Goal: Information Seeking & Learning: Learn about a topic

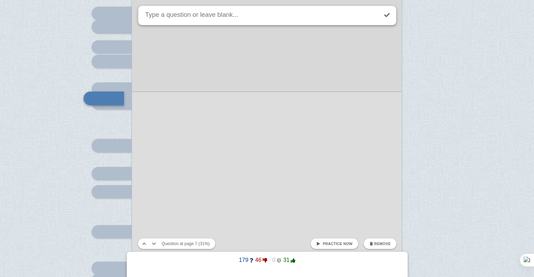
scroll to position [2607, 0]
click at [369, 243] on button "Remove" at bounding box center [380, 244] width 32 height 11
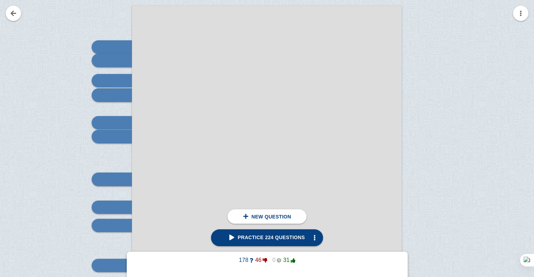
scroll to position [2581, 0]
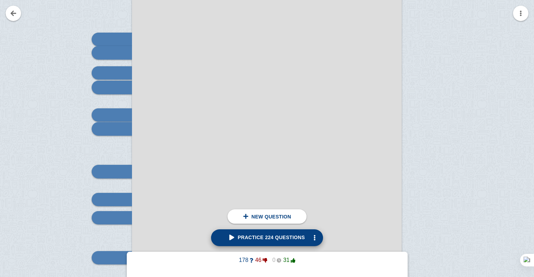
click at [234, 240] on span "Practice 224 questions" at bounding box center [266, 238] width 75 height 6
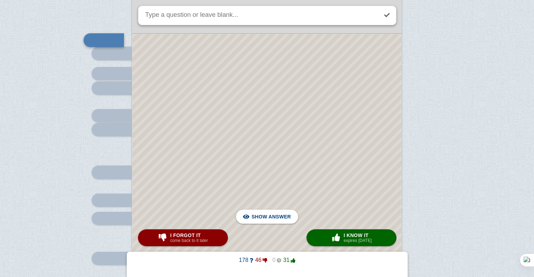
scroll to position [2580, 0]
click at [223, 176] on div at bounding box center [266, 208] width 269 height 346
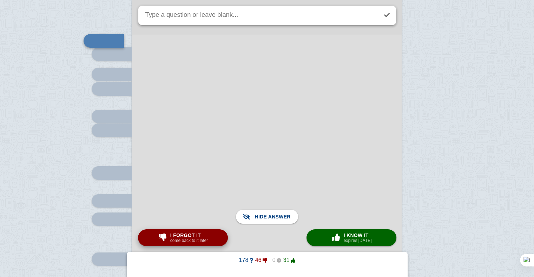
click at [210, 243] on button "I forgot it come back to it later" at bounding box center [183, 238] width 90 height 17
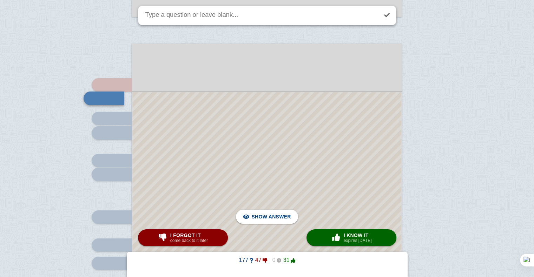
click at [218, 154] on div at bounding box center [266, 258] width 269 height 332
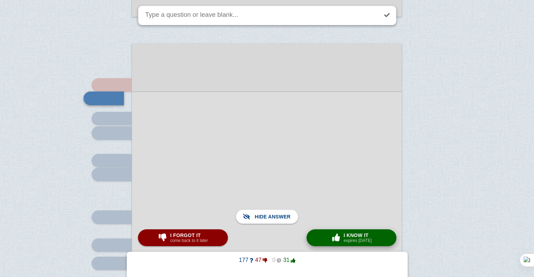
click at [350, 234] on span "I know it" at bounding box center [358, 236] width 28 height 6
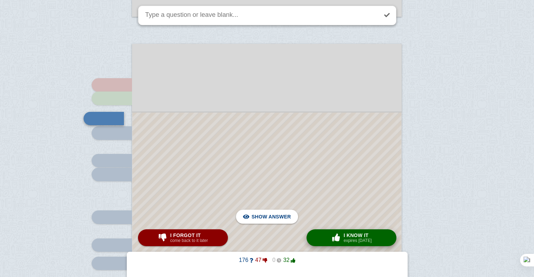
scroll to position [2556, 0]
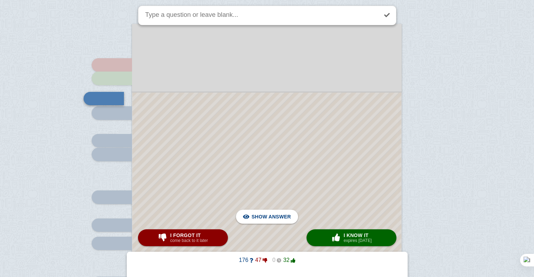
click at [356, 168] on div at bounding box center [266, 249] width 269 height 312
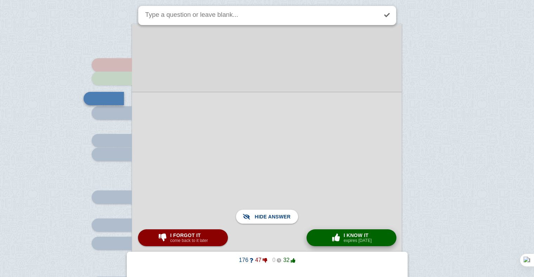
click at [357, 240] on small "expires [DATE]" at bounding box center [358, 240] width 28 height 5
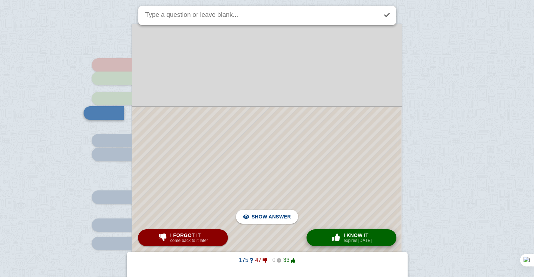
scroll to position [2570, 0]
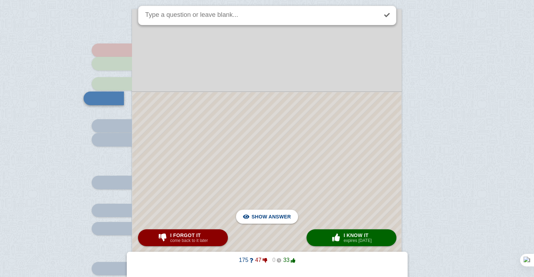
click at [305, 176] on div at bounding box center [266, 241] width 269 height 298
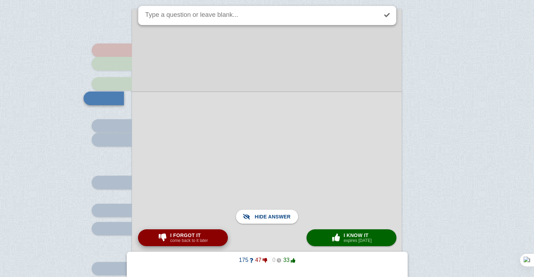
click at [179, 238] on span "I forgot it" at bounding box center [189, 236] width 38 height 6
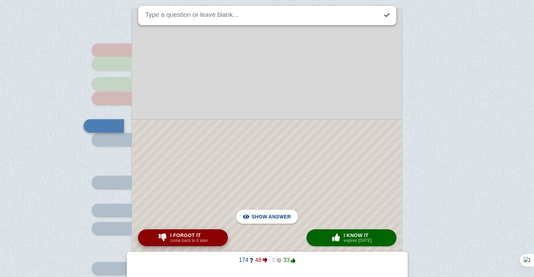
scroll to position [2598, 0]
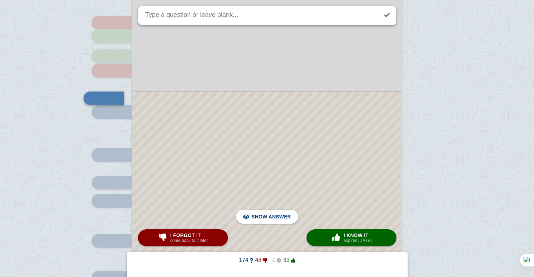
click at [253, 130] on div at bounding box center [266, 227] width 269 height 270
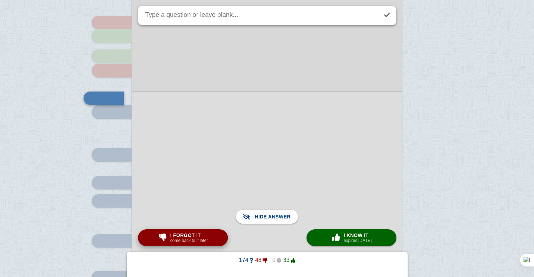
click at [178, 236] on span "I forgot it" at bounding box center [189, 236] width 38 height 6
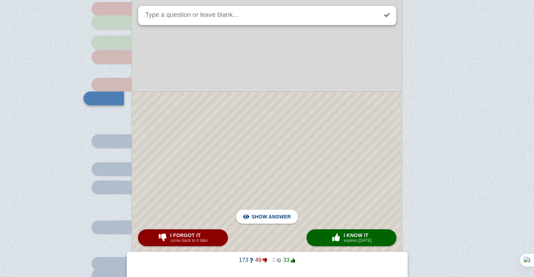
click at [241, 110] on div at bounding box center [266, 220] width 269 height 256
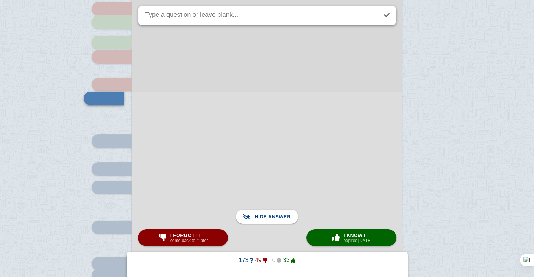
click at [183, 248] on div at bounding box center [267, 220] width 270 height 257
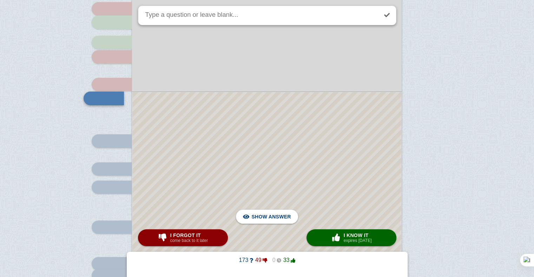
click at [192, 184] on div at bounding box center [266, 220] width 269 height 256
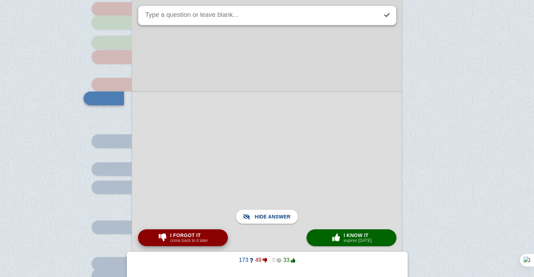
click at [196, 241] on small "come back to it later" at bounding box center [189, 240] width 38 height 5
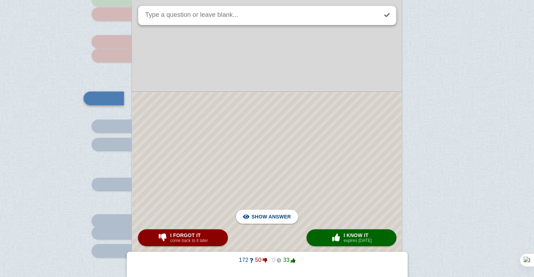
click at [300, 170] on div at bounding box center [266, 198] width 269 height 213
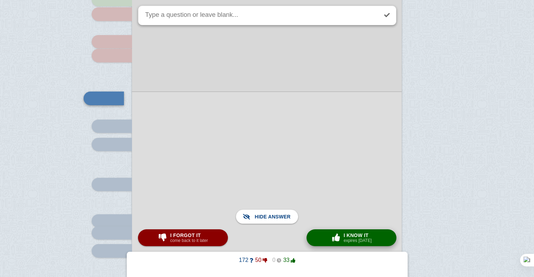
click at [339, 239] on span "button" at bounding box center [335, 238] width 11 height 8
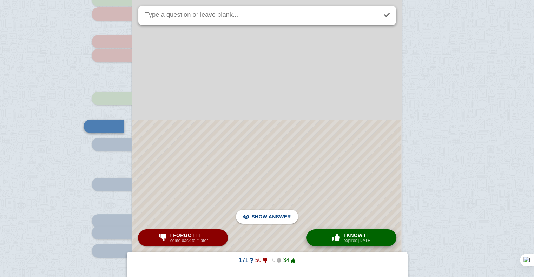
scroll to position [2683, 0]
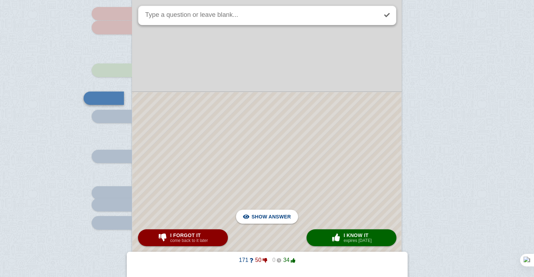
click at [302, 148] on div at bounding box center [266, 184] width 269 height 185
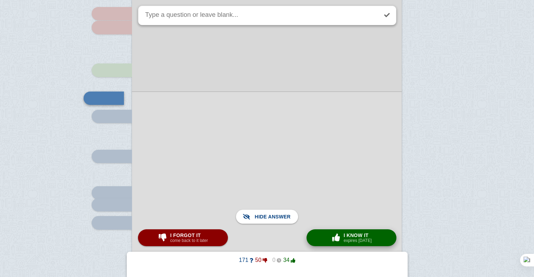
click at [346, 233] on span "I know it" at bounding box center [358, 236] width 28 height 6
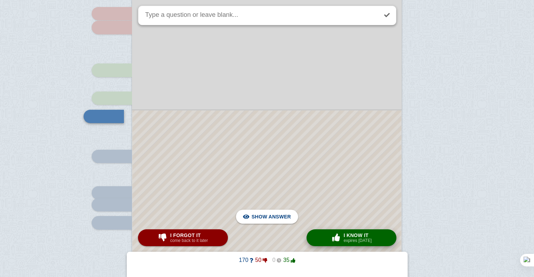
scroll to position [2701, 0]
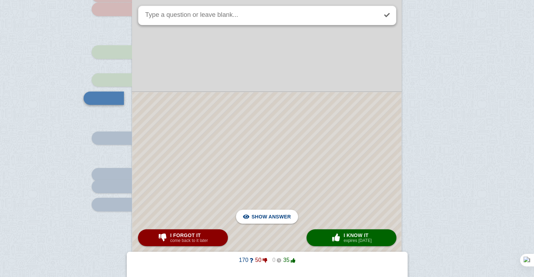
click at [328, 170] on div at bounding box center [266, 175] width 269 height 167
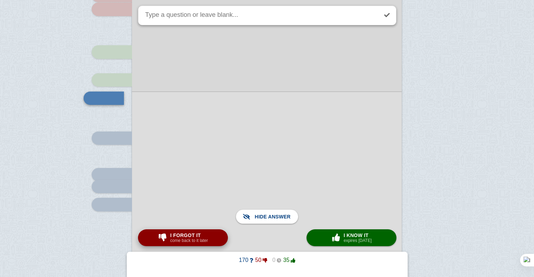
click at [202, 237] on span "I forgot it" at bounding box center [189, 236] width 38 height 6
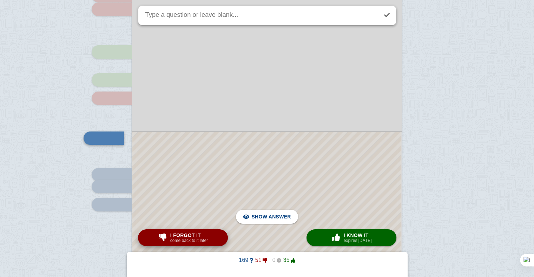
scroll to position [2740, 0]
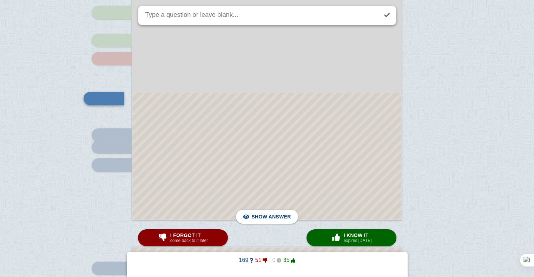
click at [210, 192] on div at bounding box center [266, 156] width 269 height 127
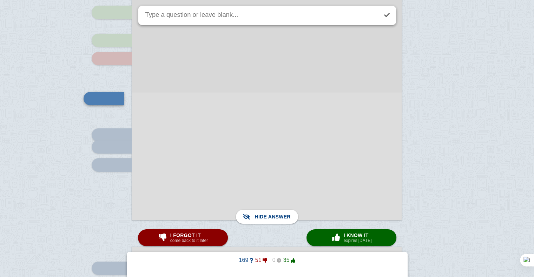
click at [210, 192] on div at bounding box center [267, 156] width 270 height 128
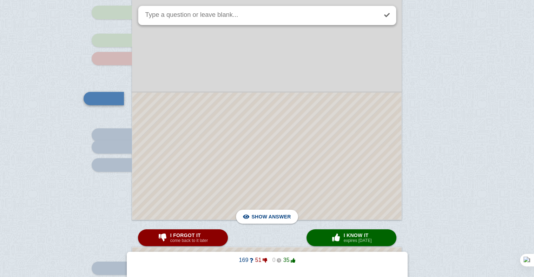
click at [236, 174] on div at bounding box center [266, 156] width 269 height 127
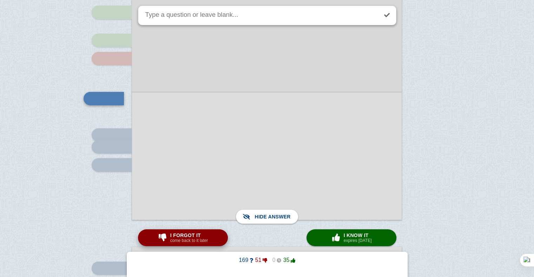
click at [191, 232] on button "I forgot it come back to it later" at bounding box center [183, 238] width 90 height 17
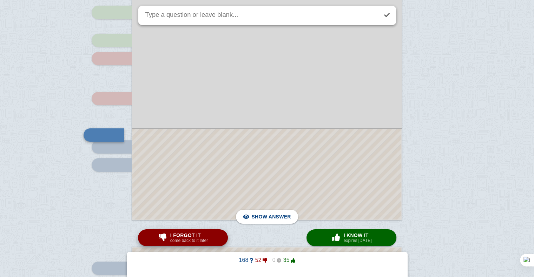
scroll to position [2777, 0]
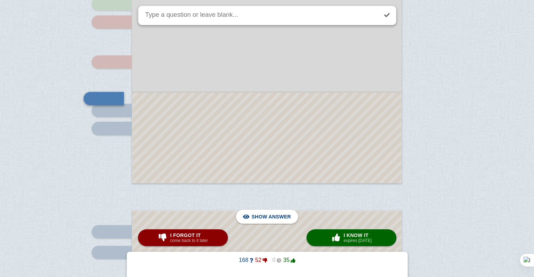
click at [248, 160] on div at bounding box center [266, 138] width 269 height 91
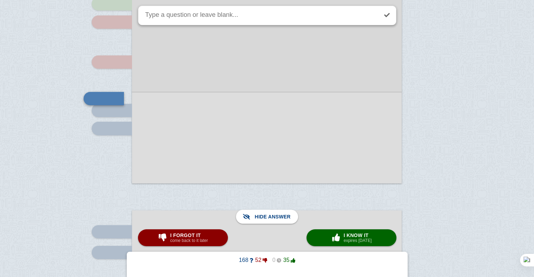
click at [248, 160] on div at bounding box center [267, 138] width 270 height 92
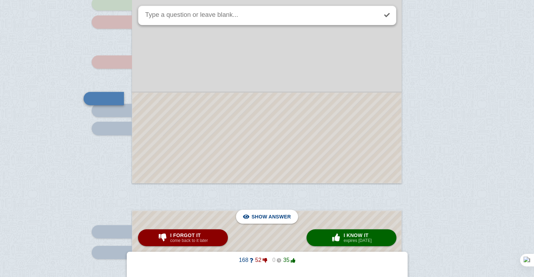
click at [248, 160] on div at bounding box center [266, 138] width 269 height 91
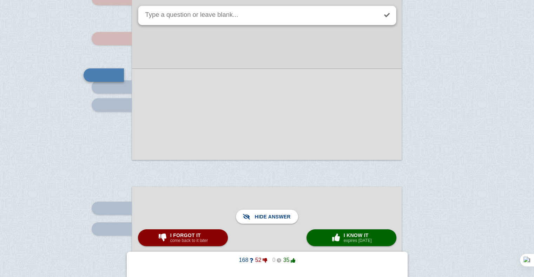
scroll to position [2801, 0]
click at [203, 235] on span "I forgot it" at bounding box center [189, 236] width 38 height 6
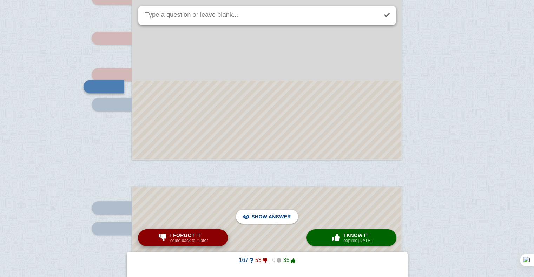
scroll to position [2789, 0]
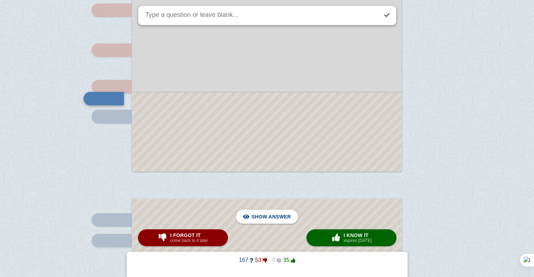
click at [247, 149] on div at bounding box center [266, 132] width 269 height 79
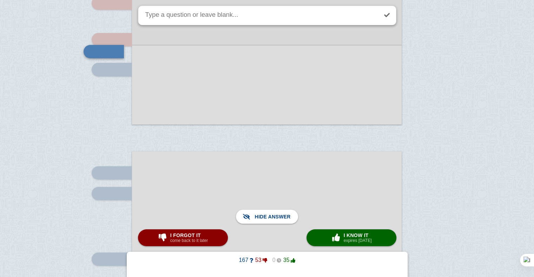
scroll to position [2837, 0]
click at [333, 238] on span "button" at bounding box center [335, 238] width 11 height 8
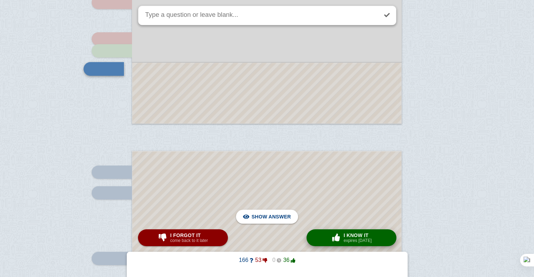
scroll to position [2807, 0]
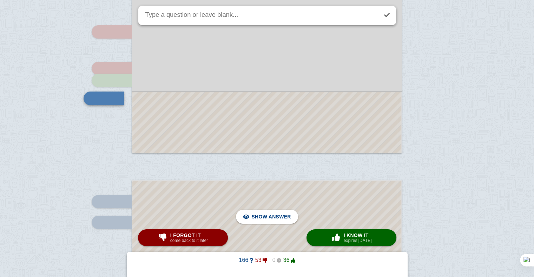
click at [290, 127] on div at bounding box center [266, 122] width 269 height 61
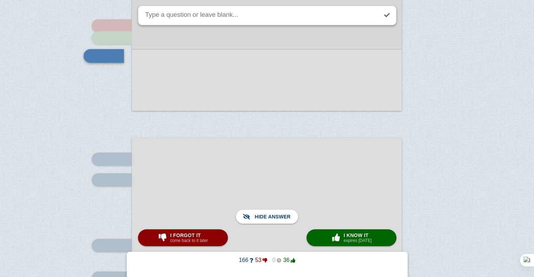
scroll to position [2850, 0]
